Goal: Information Seeking & Learning: Learn about a topic

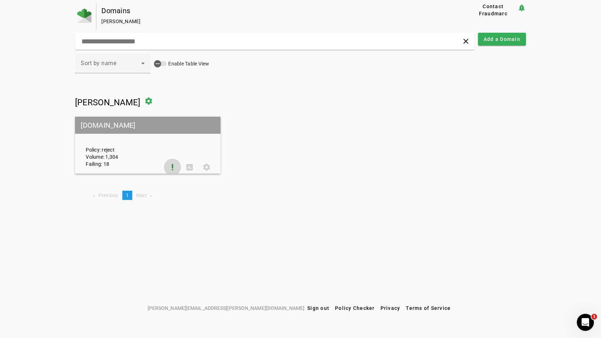
click at [173, 167] on span at bounding box center [172, 167] width 17 height 17
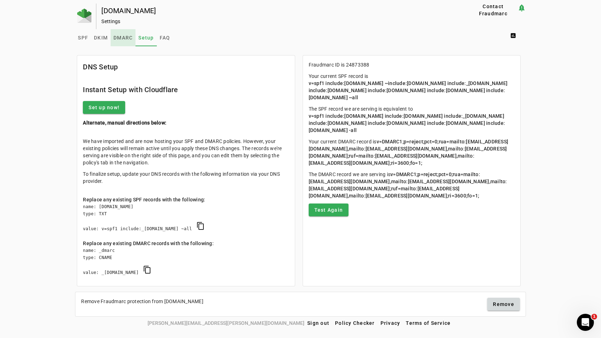
click at [120, 35] on span "DMARC" at bounding box center [122, 37] width 19 height 5
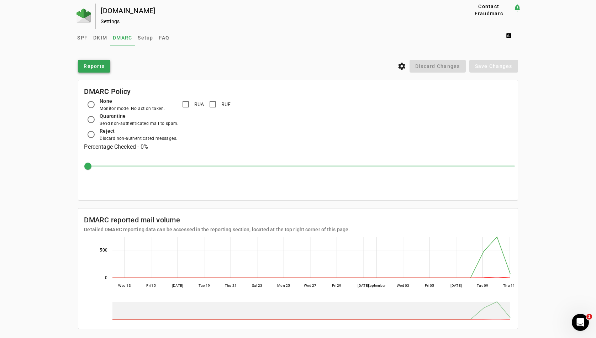
click at [101, 60] on span at bounding box center [94, 66] width 32 height 17
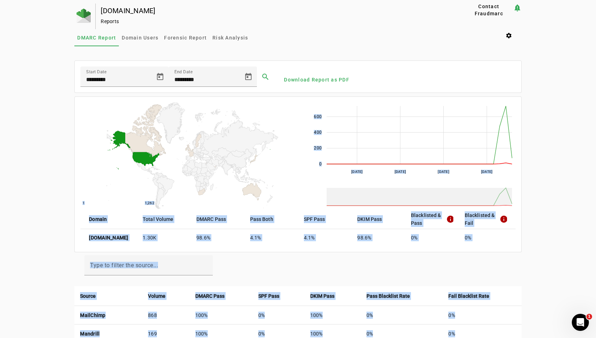
drag, startPoint x: 595, startPoint y: 70, endPoint x: 603, endPoint y: 102, distance: 33.0
click at [596, 0] on html "[DOMAIN_NAME] Reports Contact Fraudmarc notification_important Reports DMARC Re…" at bounding box center [298, 0] width 596 height 0
click at [587, 97] on div "[DOMAIN_NAME] Reports Contact Fraudmarc notification_important Reports DMARC Re…" at bounding box center [298, 294] width 596 height 580
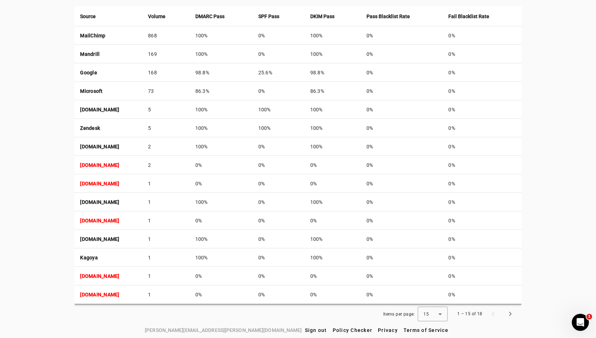
scroll to position [4, 0]
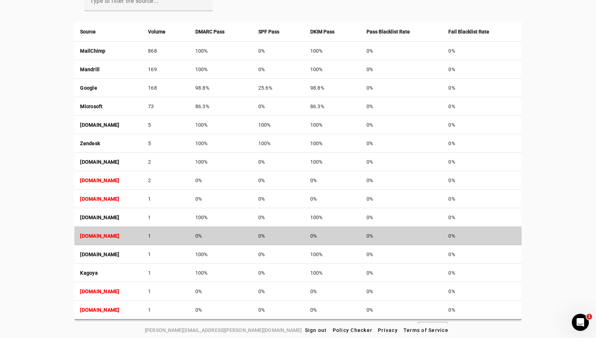
click at [119, 235] on strong "[DOMAIN_NAME]" at bounding box center [99, 236] width 39 height 6
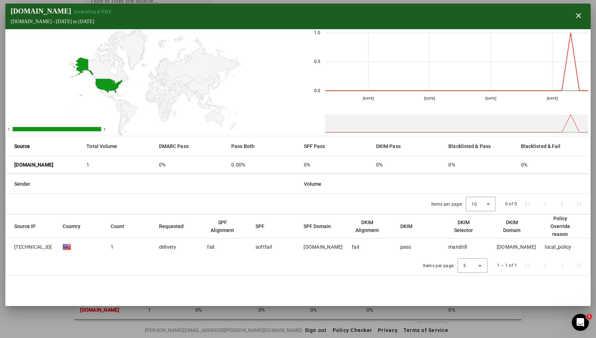
click at [514, 246] on div "[DOMAIN_NAME]" at bounding box center [516, 246] width 39 height 7
copy div "[DOMAIN_NAME]"
click at [580, 16] on span "button" at bounding box center [578, 15] width 17 height 17
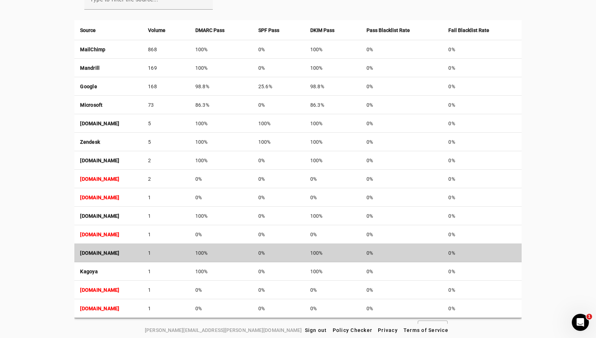
scroll to position [0, 0]
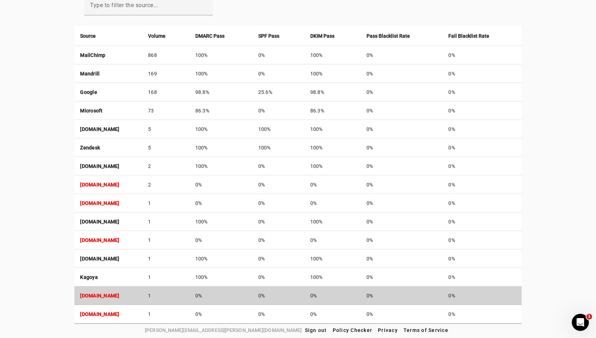
click at [131, 291] on td "[DOMAIN_NAME]" at bounding box center [108, 295] width 68 height 18
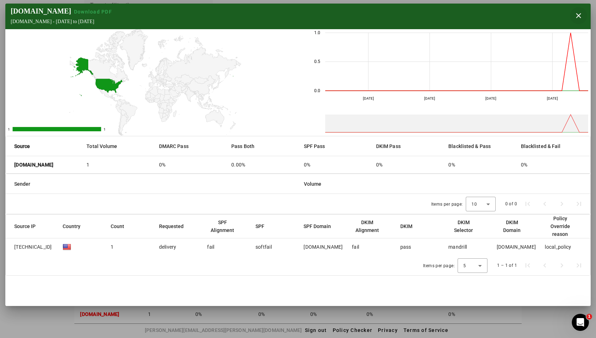
click at [574, 18] on span "button" at bounding box center [578, 15] width 17 height 17
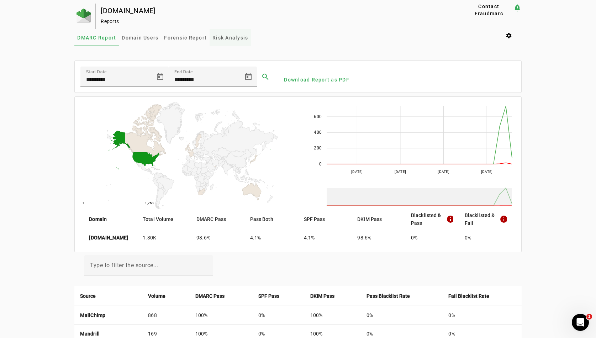
click at [235, 32] on span "Risk Analysis" at bounding box center [230, 37] width 36 height 17
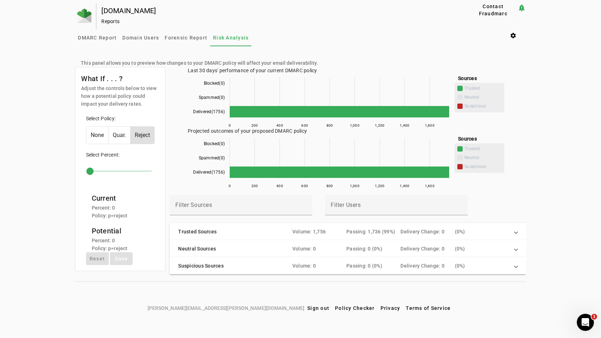
click at [507, 229] on div "( 0%)" at bounding box center [482, 231] width 54 height 7
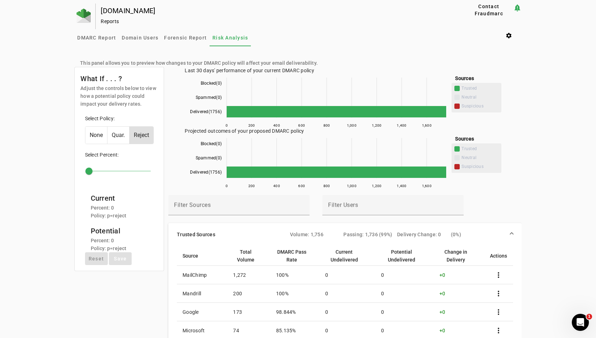
click at [119, 137] on span "Quar." at bounding box center [118, 135] width 22 height 17
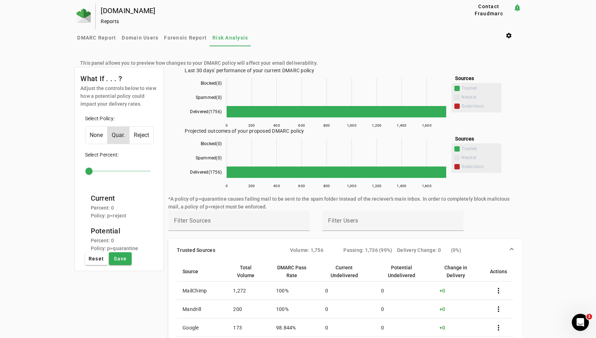
click at [140, 134] on span "Reject" at bounding box center [141, 135] width 24 height 17
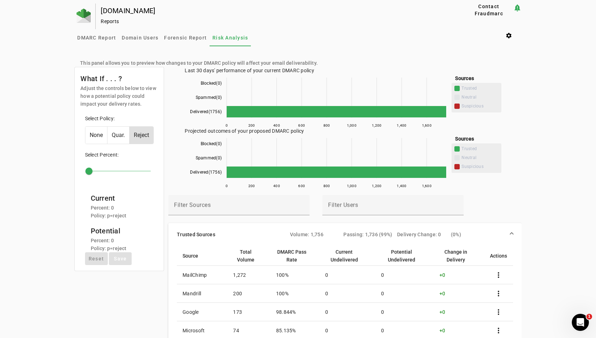
click at [120, 134] on span "Quar." at bounding box center [118, 135] width 22 height 17
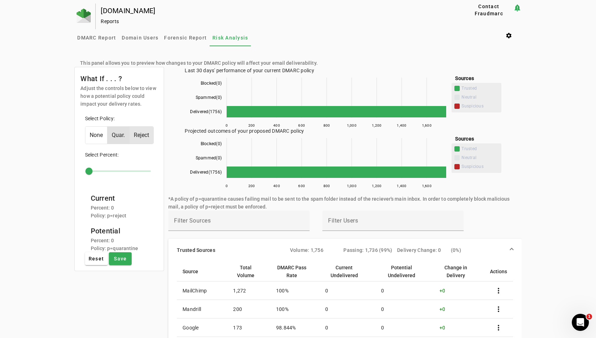
click at [140, 136] on span "Reject" at bounding box center [141, 135] width 24 height 17
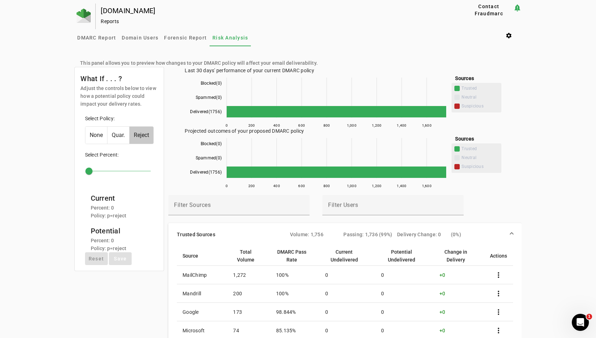
click at [131, 136] on span "Reject" at bounding box center [141, 135] width 24 height 17
click at [116, 133] on span "Quar." at bounding box center [118, 135] width 22 height 17
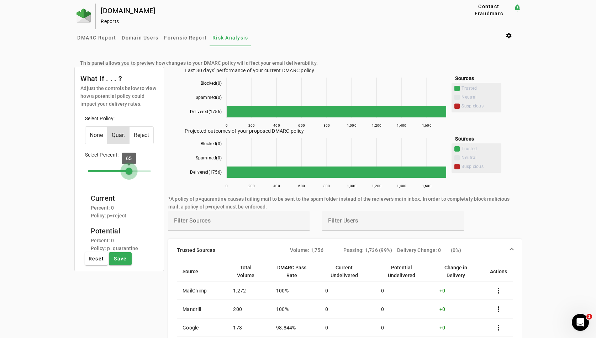
type input "*"
drag, startPoint x: 85, startPoint y: 171, endPoint x: 64, endPoint y: 168, distance: 21.2
click at [80, 168] on input "range" at bounding box center [119, 171] width 78 height 16
click at [107, 35] on span "DMARC Report" at bounding box center [96, 37] width 39 height 5
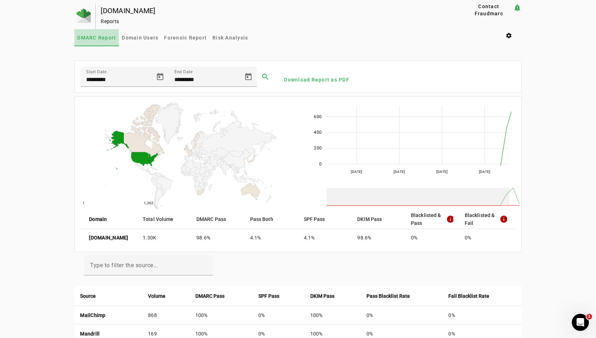
click at [107, 35] on span "DMARC Report" at bounding box center [96, 37] width 39 height 5
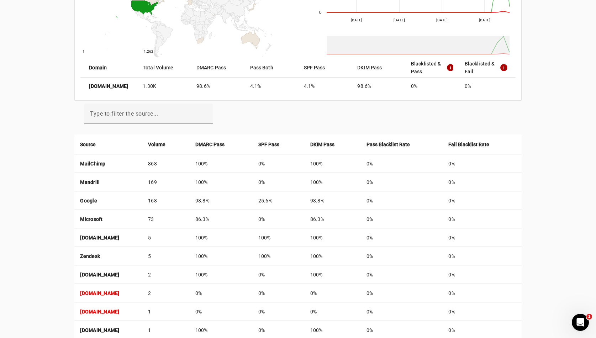
scroll to position [166, 0]
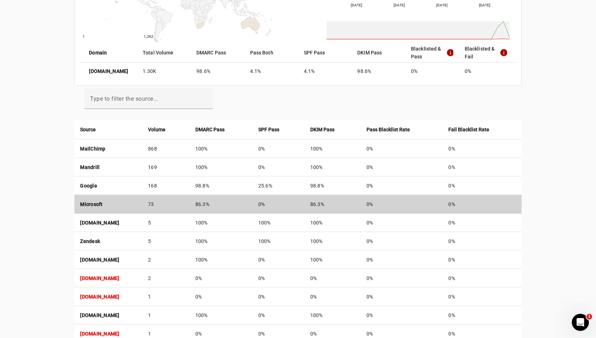
click at [253, 205] on td "86.3%" at bounding box center [221, 204] width 63 height 18
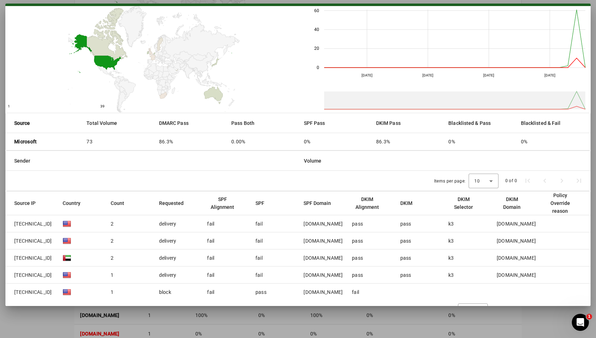
scroll to position [38, 0]
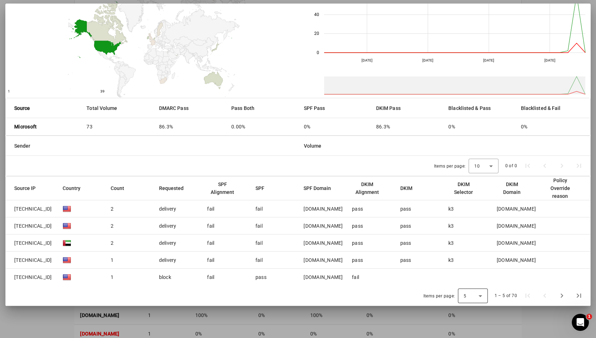
click at [480, 295] on icon at bounding box center [480, 296] width 9 height 9
click at [481, 282] on mat-option "50" at bounding box center [470, 276] width 30 height 17
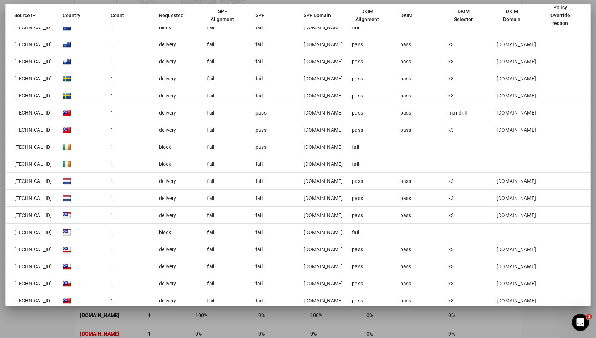
scroll to position [806, 0]
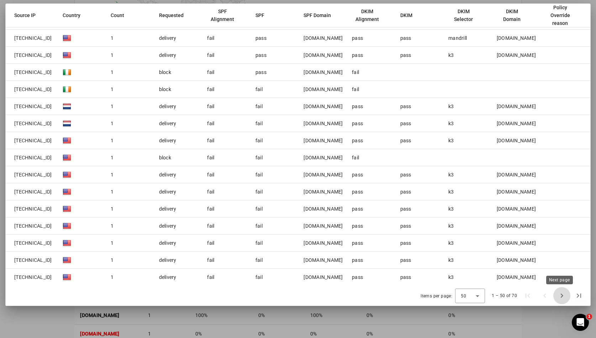
click at [564, 296] on span "Next page" at bounding box center [561, 295] width 17 height 17
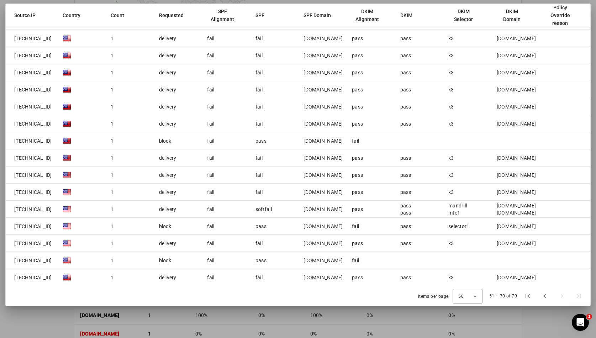
scroll to position [294, 0]
click at [326, 108] on div "[DOMAIN_NAME]" at bounding box center [322, 106] width 39 height 7
copy div "[DOMAIN_NAME]"
